Goal: Information Seeking & Learning: Learn about a topic

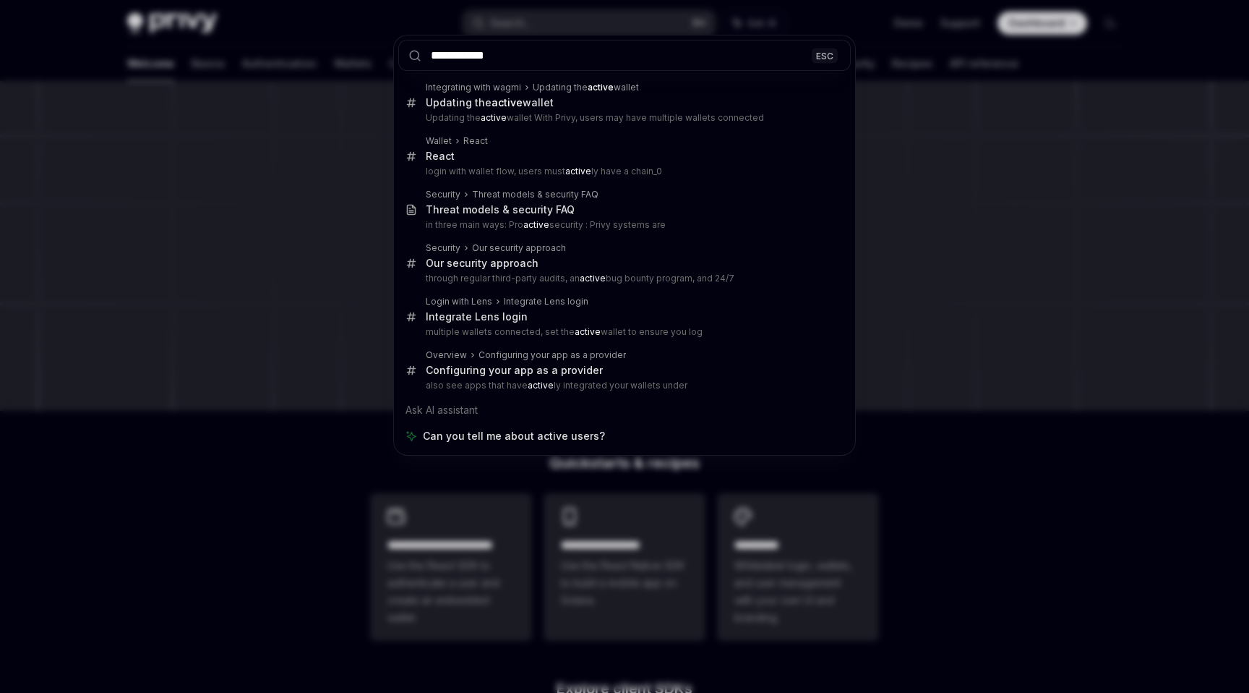
type input "**********"
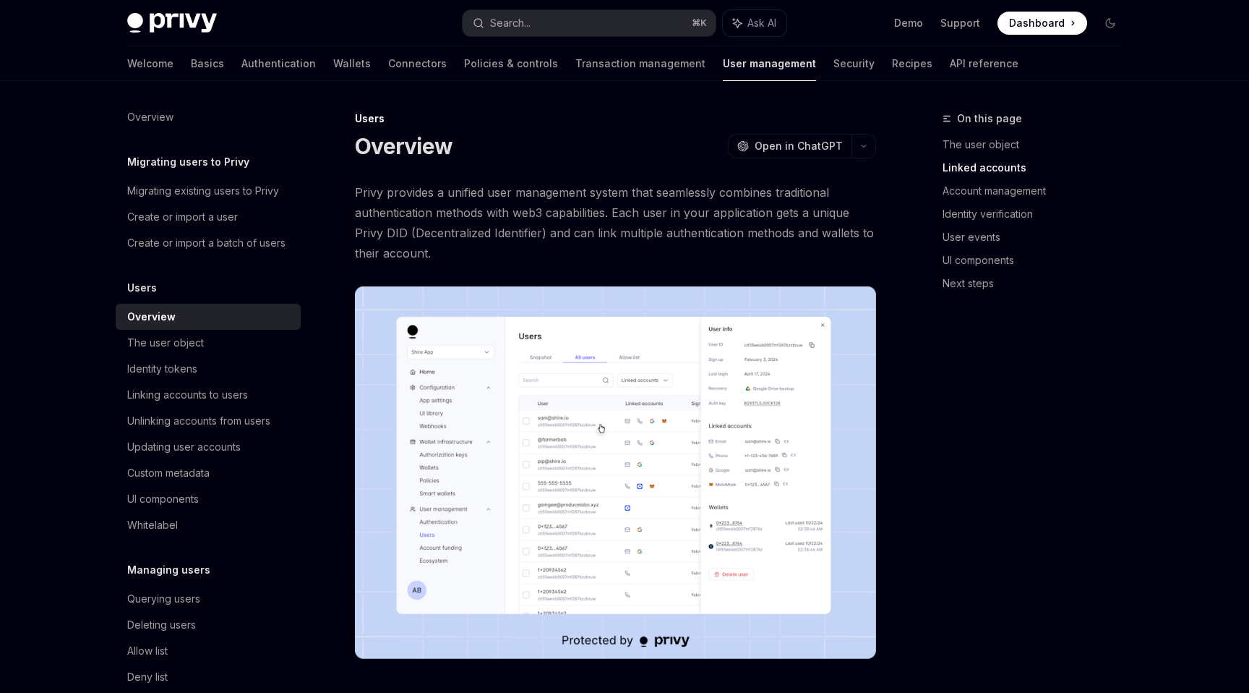
scroll to position [921, 0]
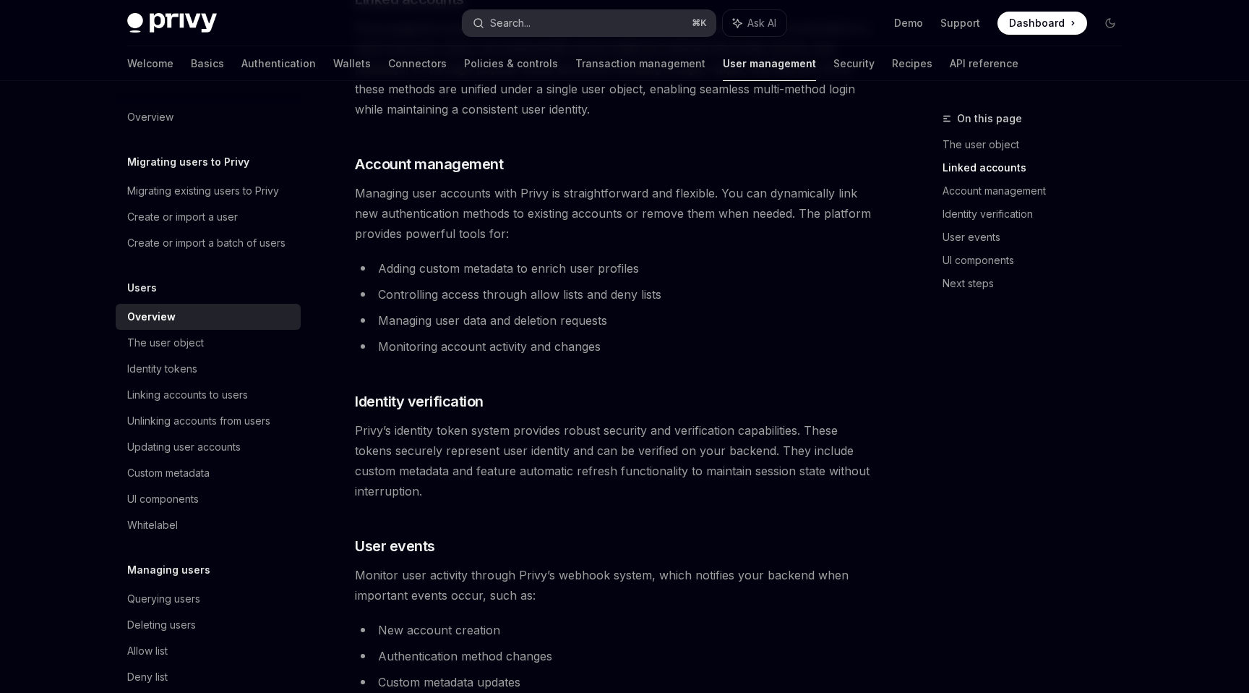
click at [544, 17] on button "Search... ⌘ K" at bounding box center [589, 23] width 253 height 26
type textarea "*"
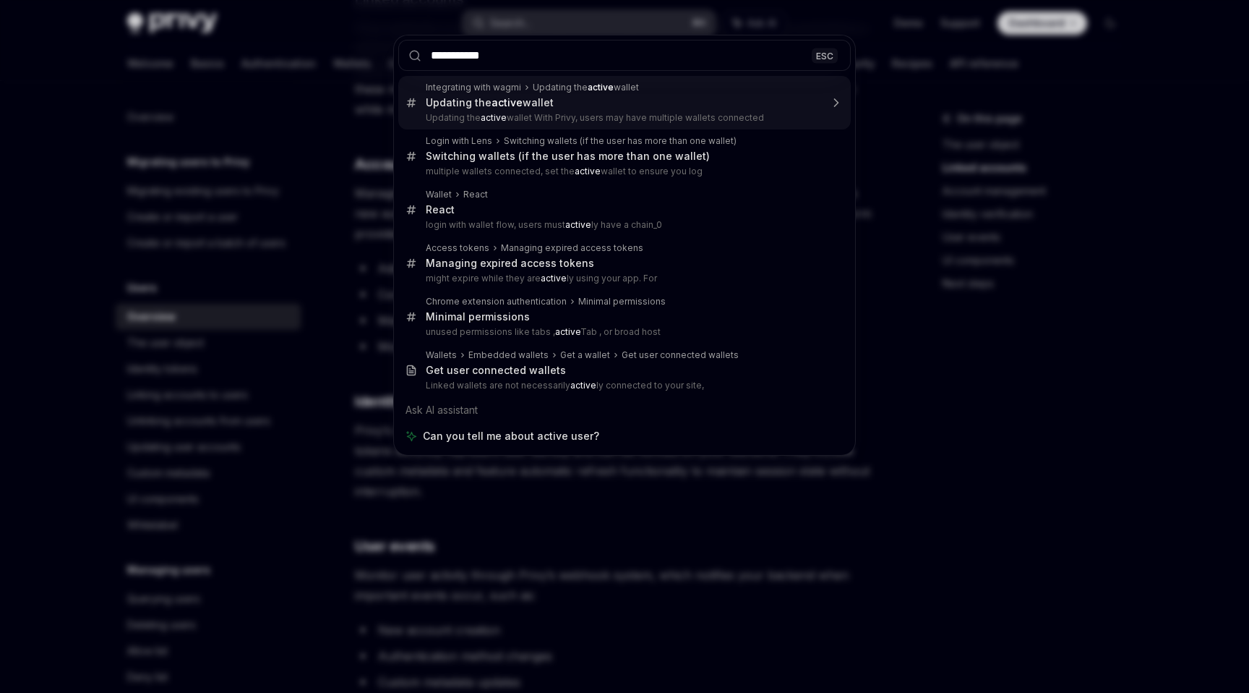
type input "**********"
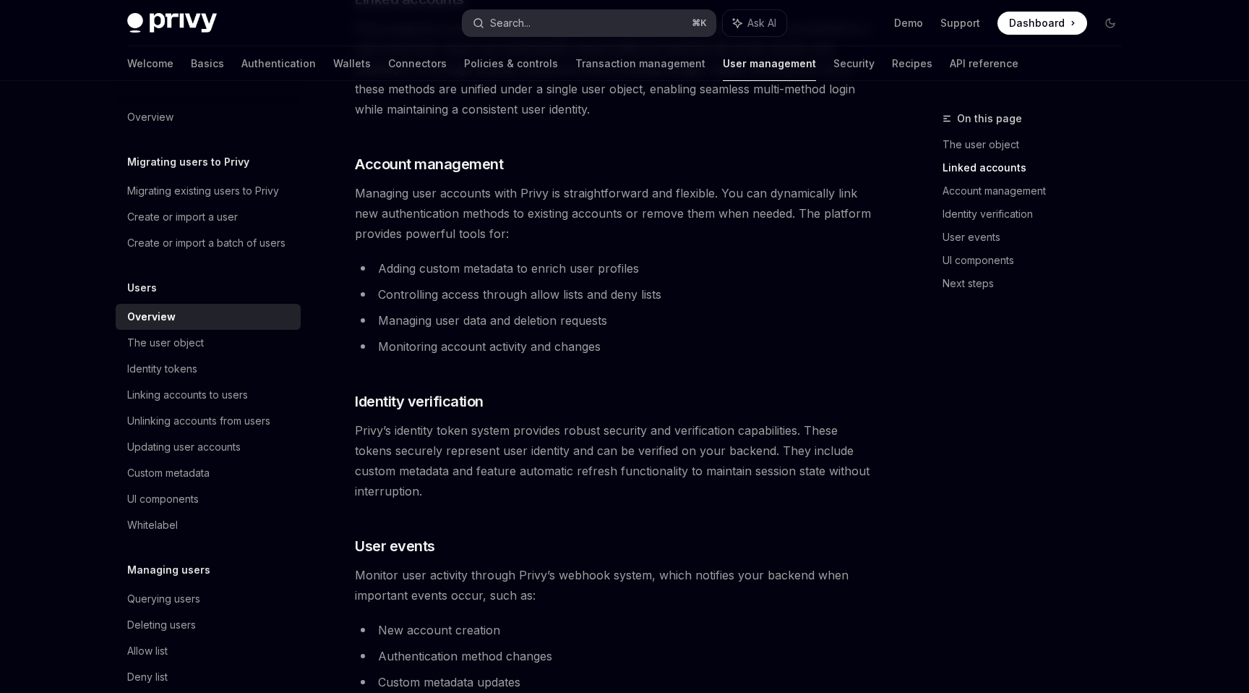
type textarea "*"
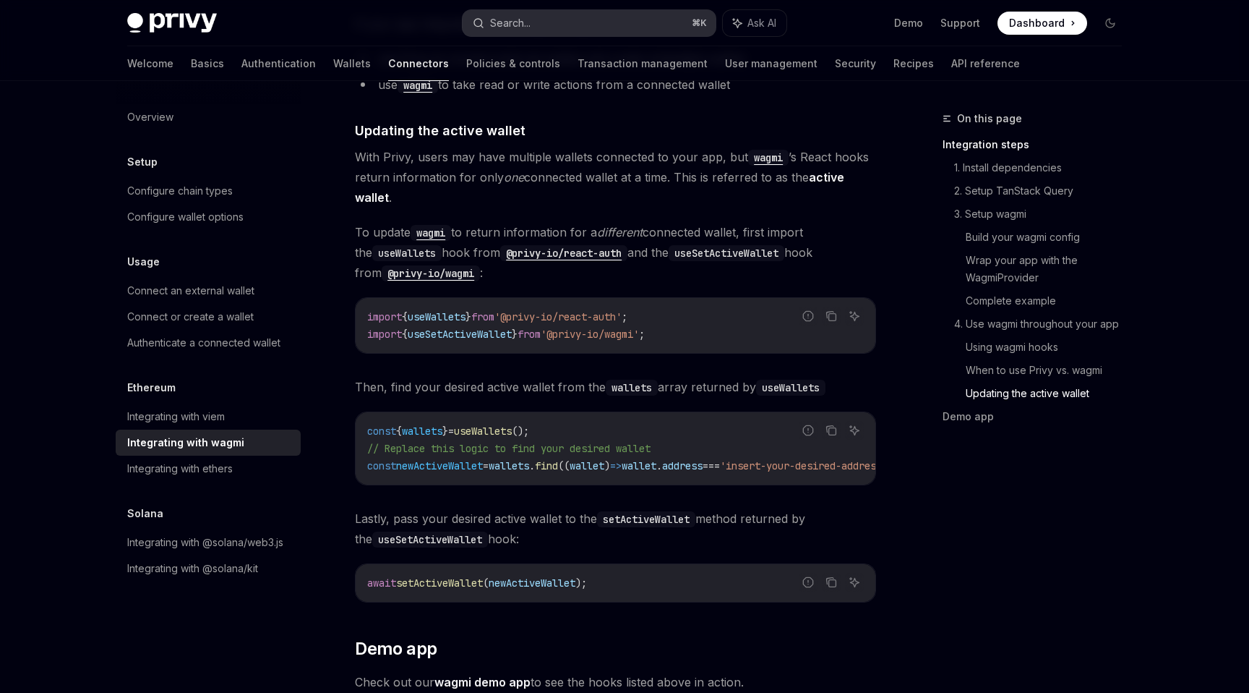
click at [534, 22] on button "Search... ⌘ K" at bounding box center [589, 23] width 253 height 26
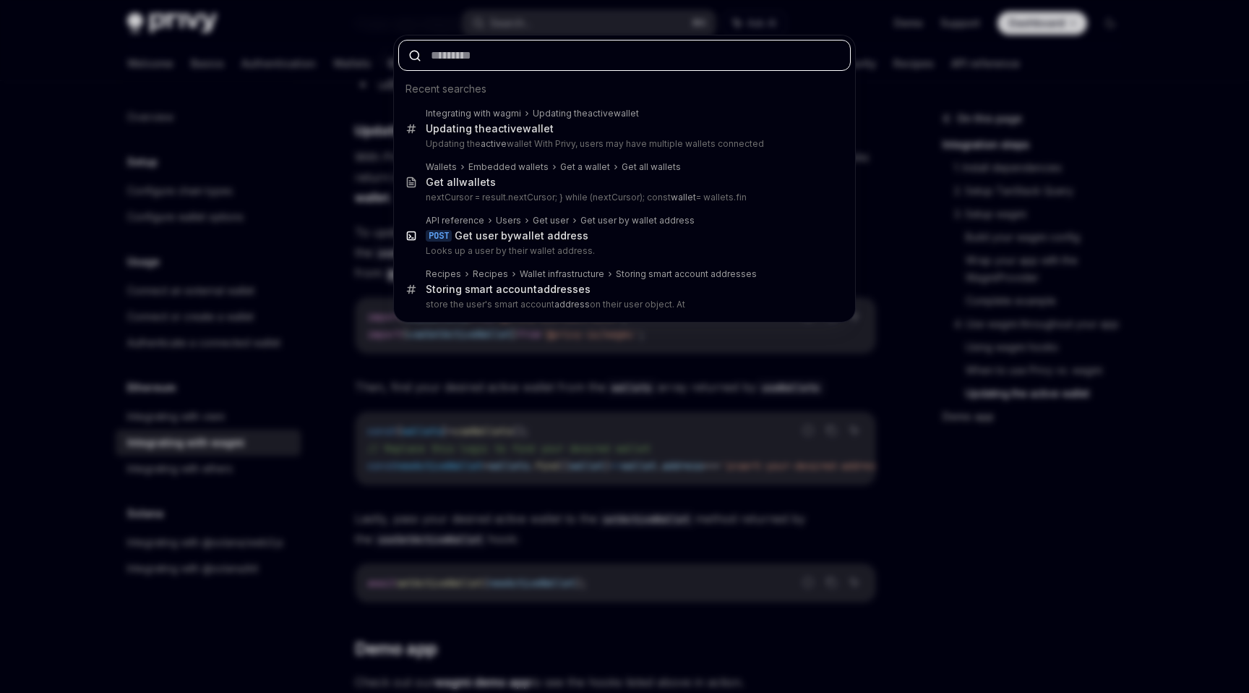
click at [512, 69] on input "text" at bounding box center [624, 55] width 453 height 31
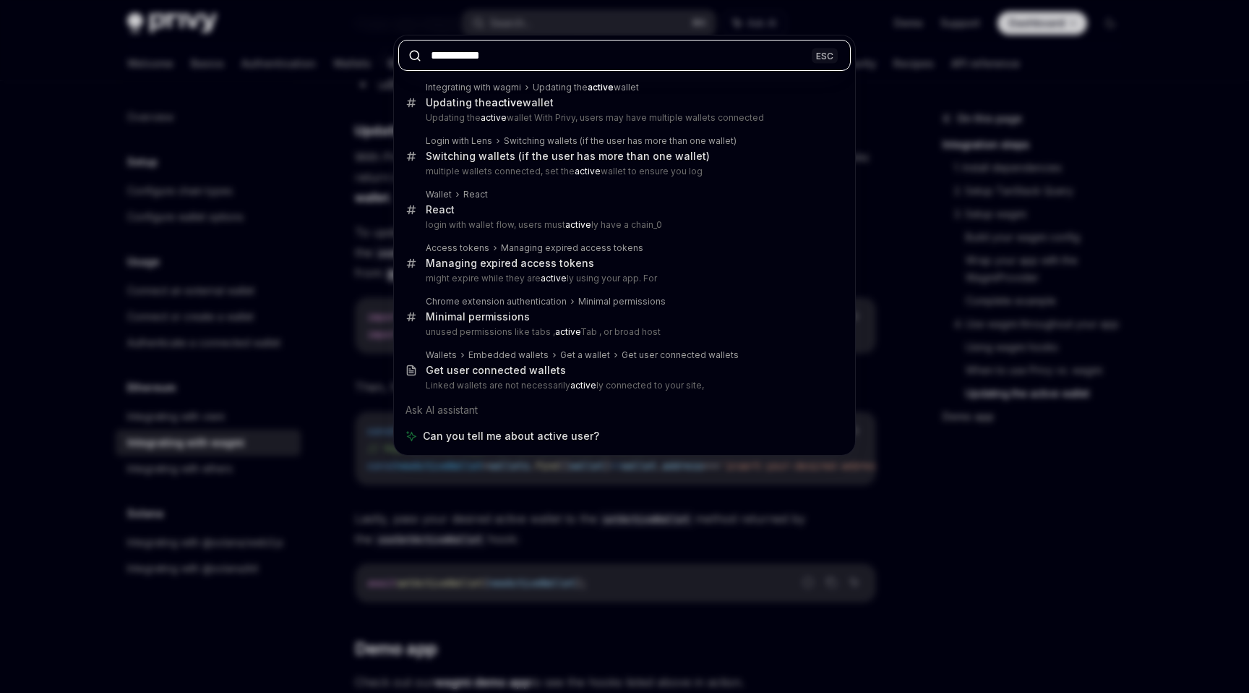
type input "**********"
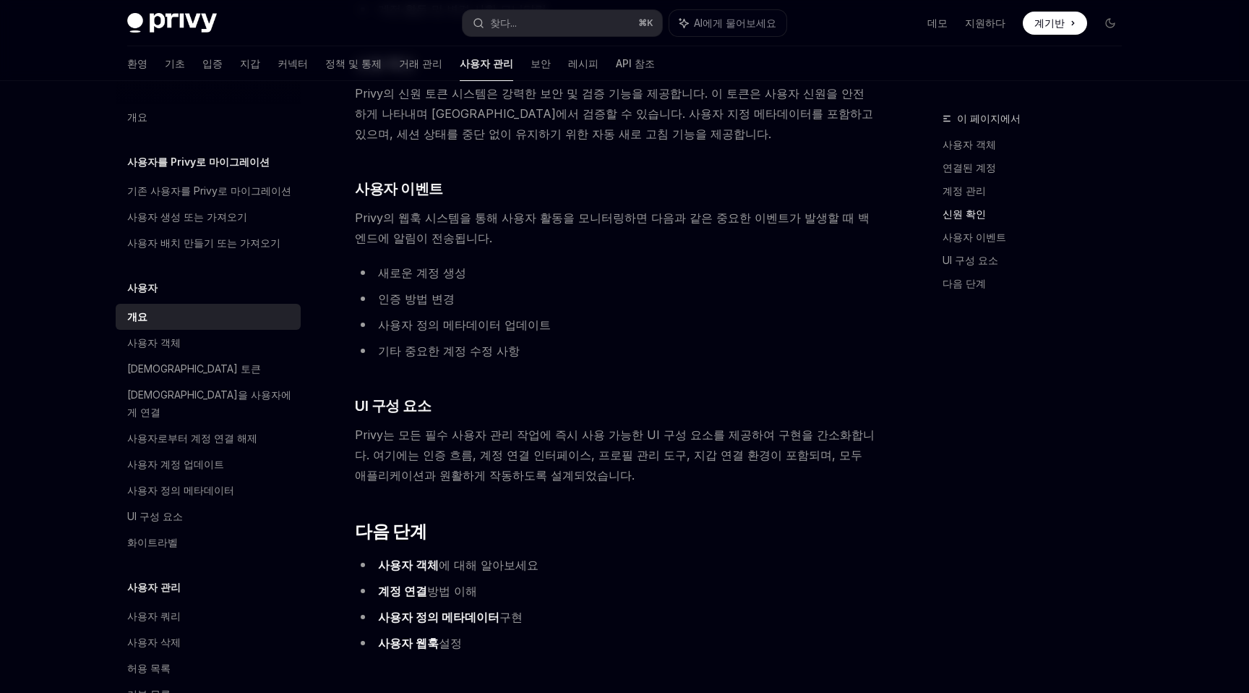
scroll to position [1332, 0]
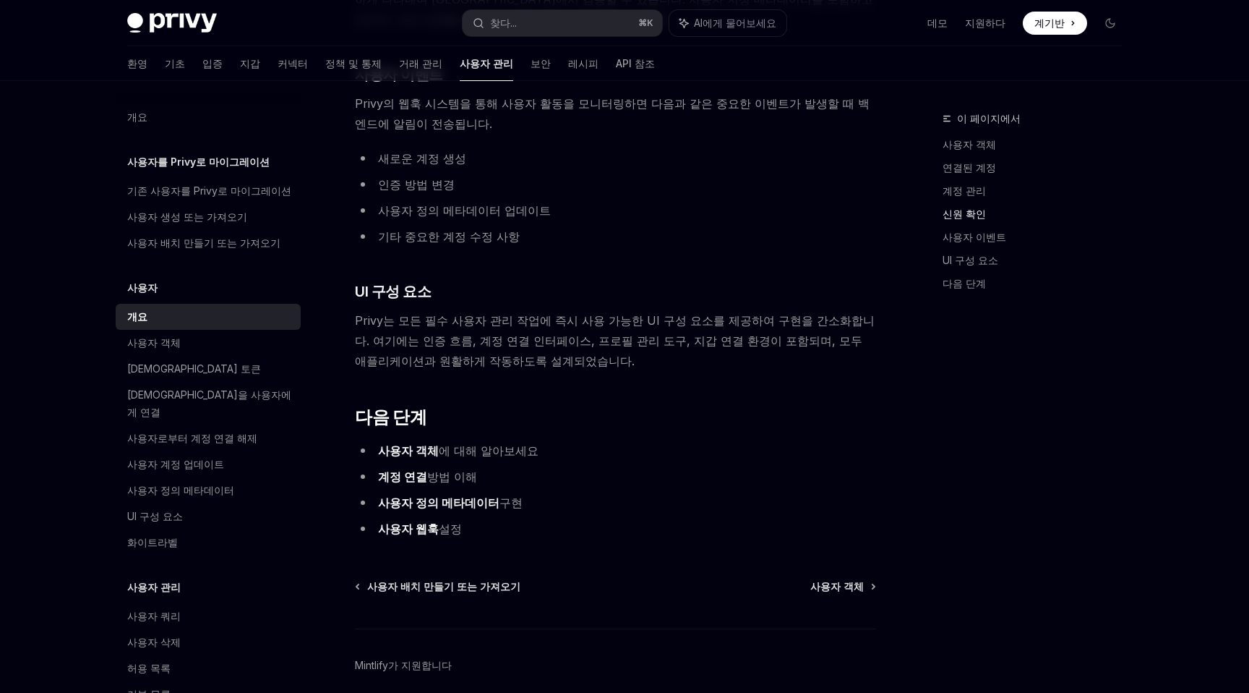
click at [411, 443] on font "사용자 객체" at bounding box center [408, 450] width 61 height 14
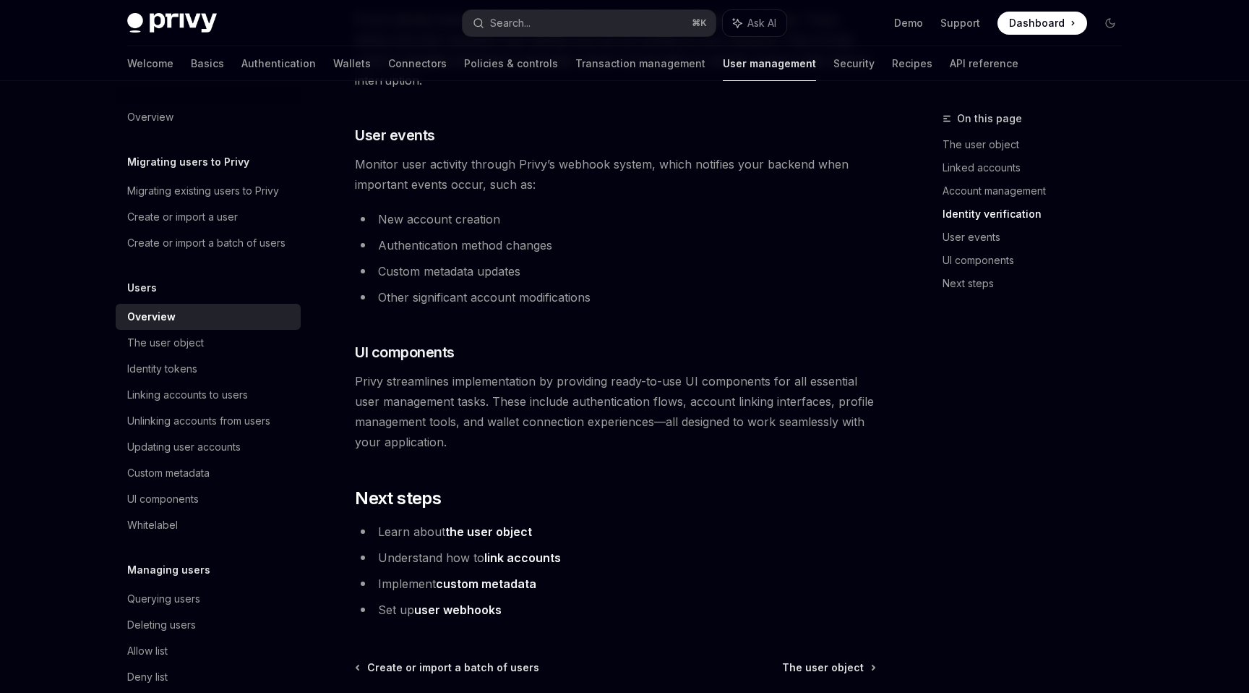
type textarea "*"
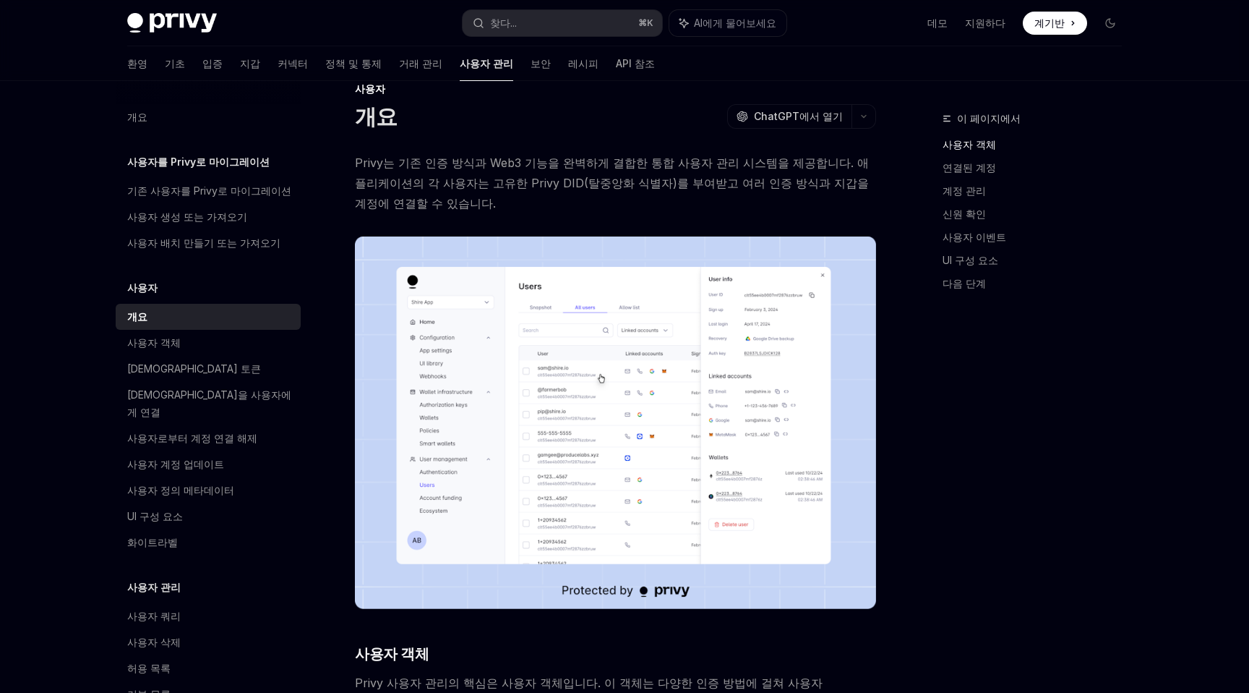
scroll to position [0, 0]
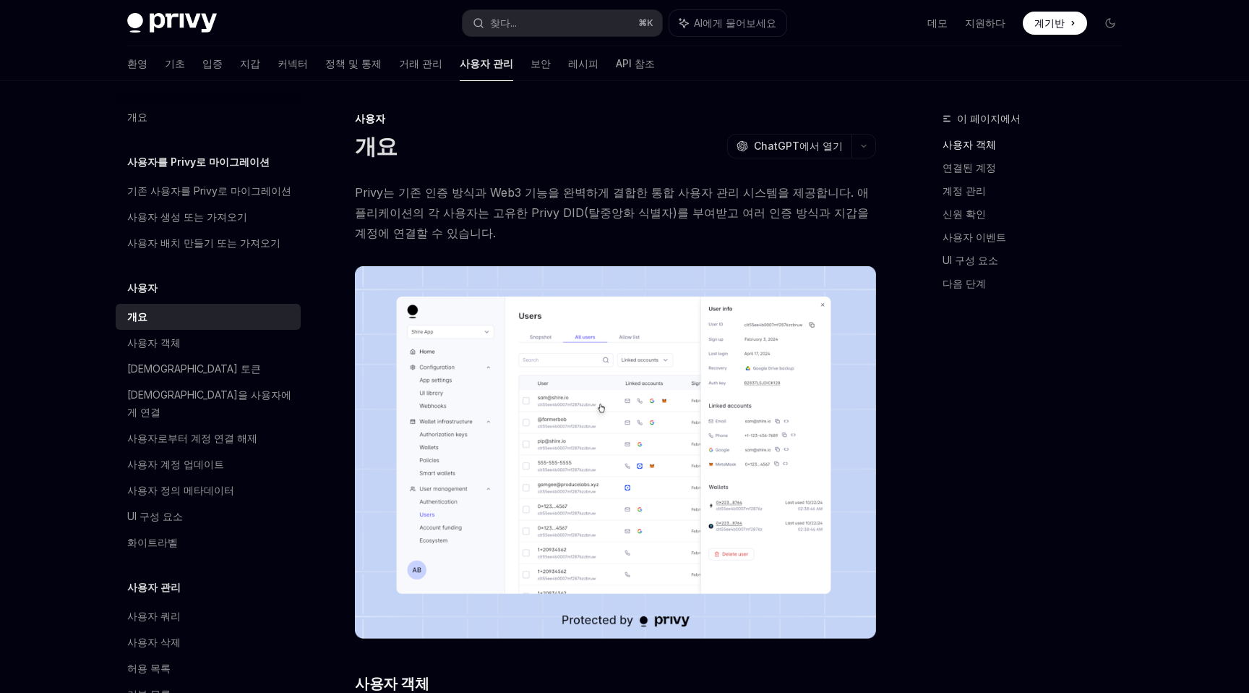
click at [437, 383] on img at bounding box center [615, 452] width 521 height 372
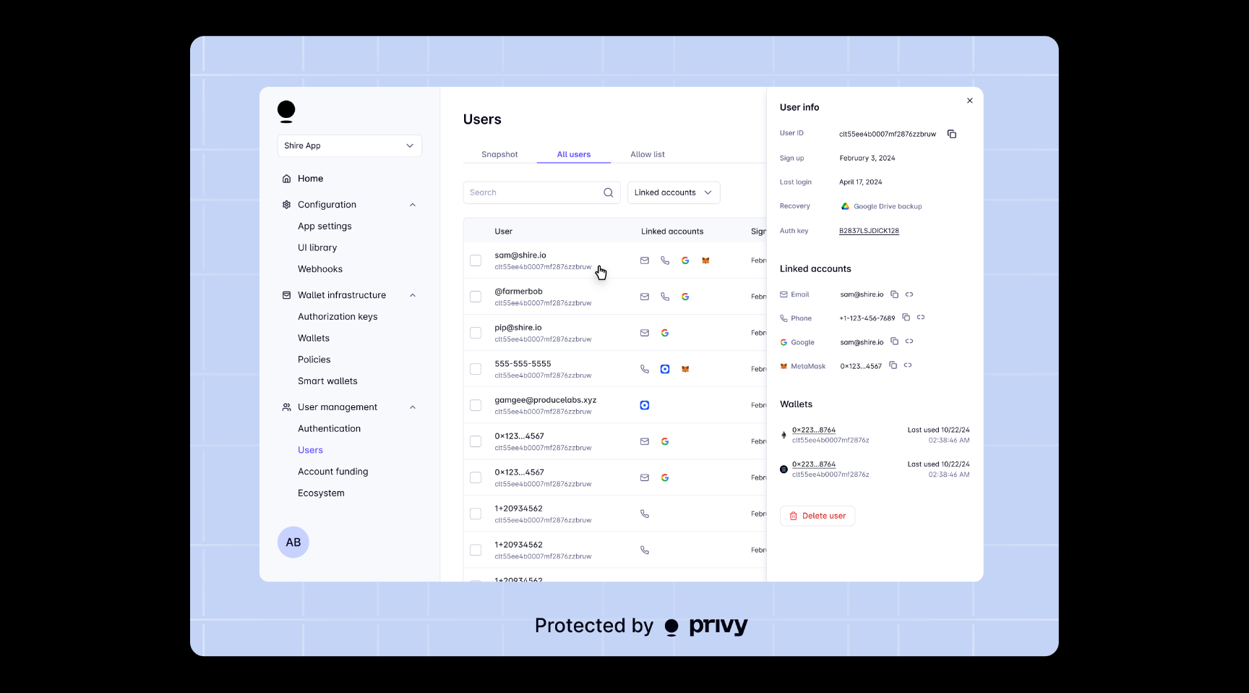
click at [437, 383] on img at bounding box center [624, 346] width 869 height 620
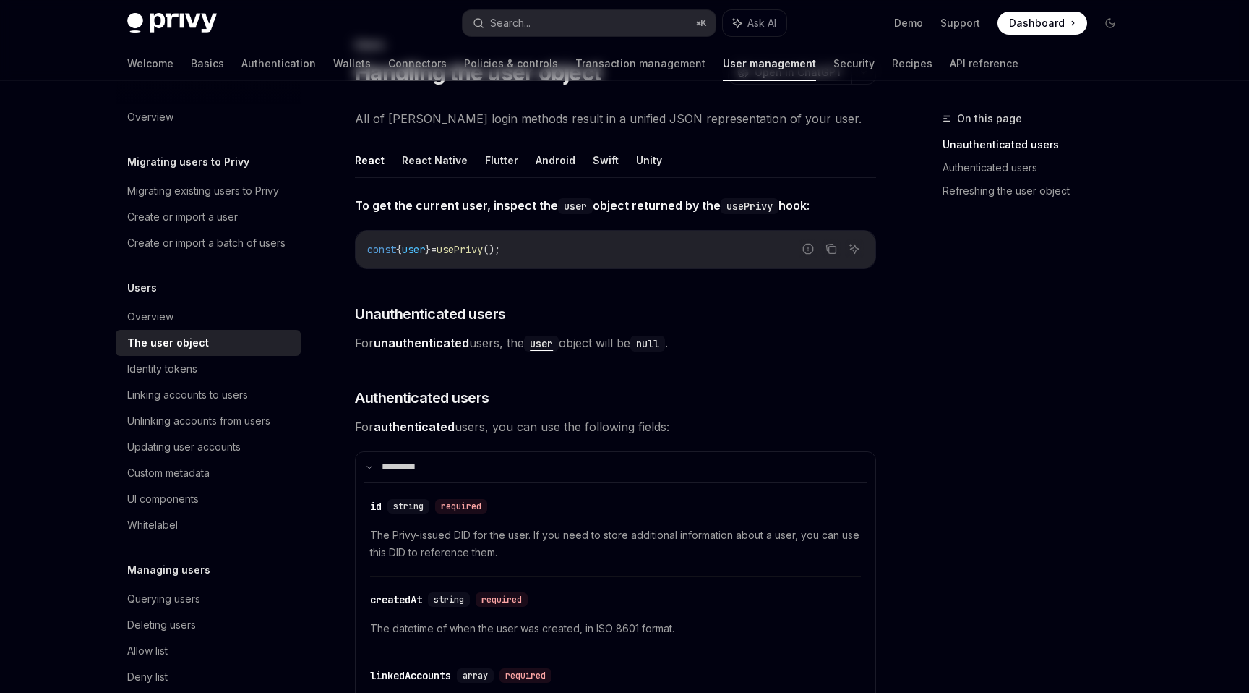
type textarea "*"
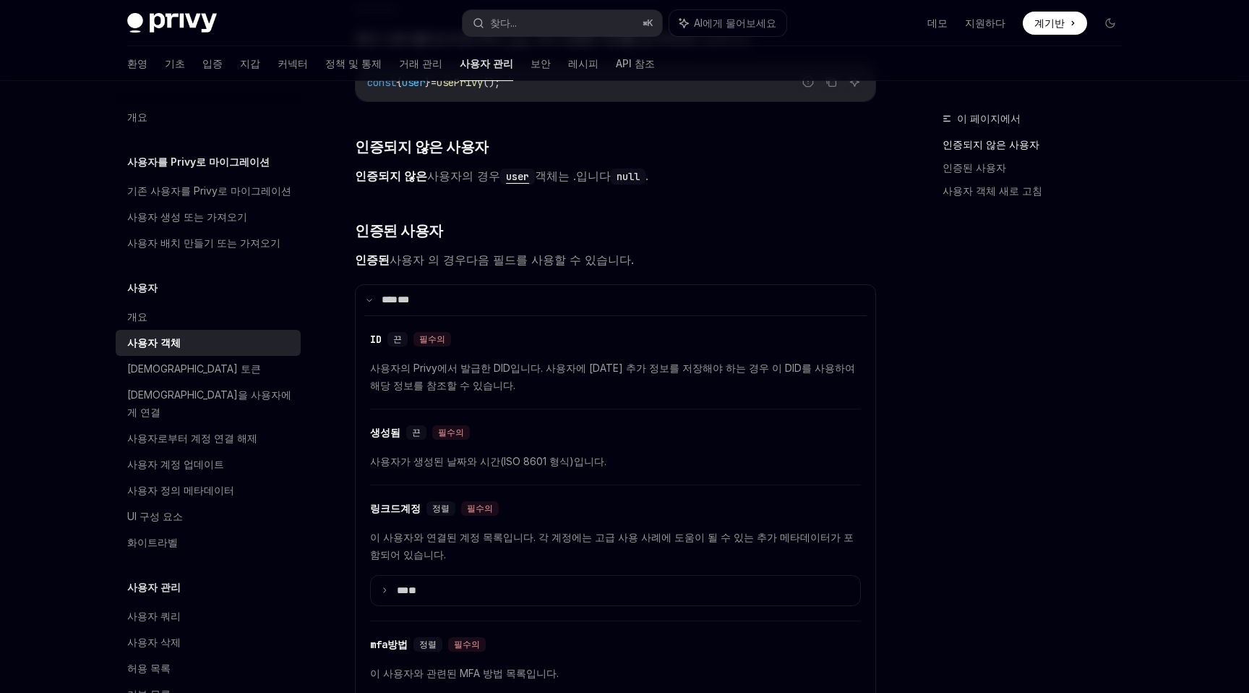
scroll to position [239, 0]
